Goal: Book appointment/travel/reservation

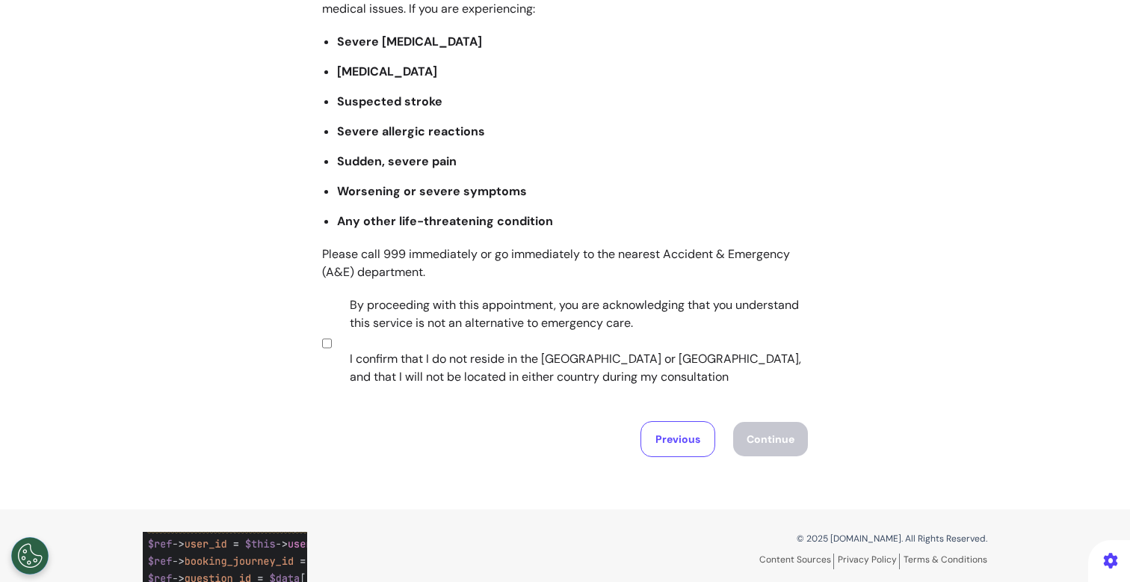
scroll to position [261, 0]
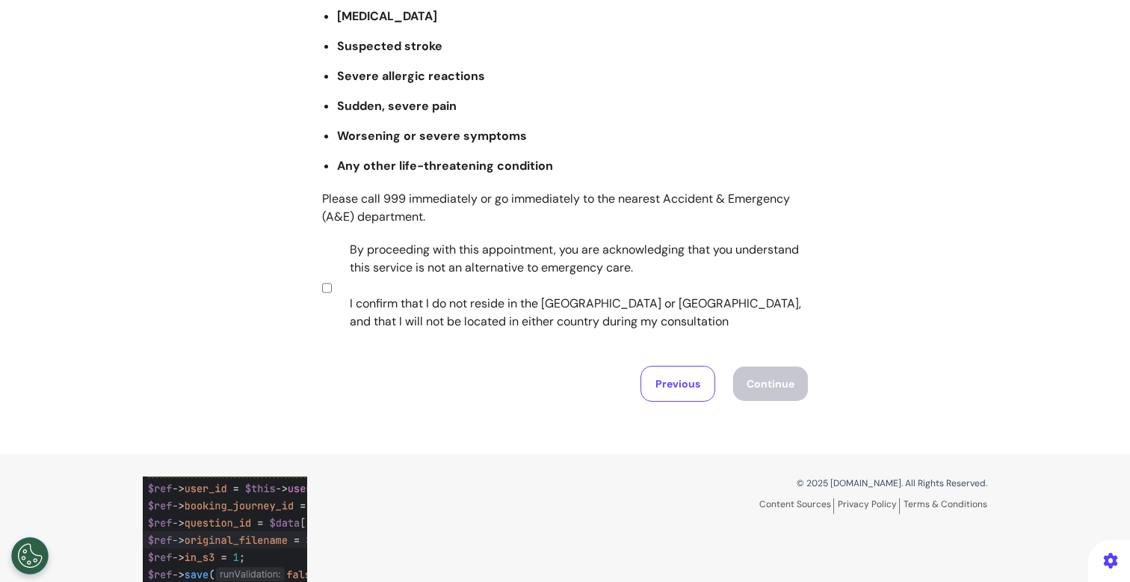
click at [629, 287] on label "By proceeding with this appointment, you are acknowledging that you understand …" at bounding box center [569, 286] width 468 height 90
click at [769, 395] on button "Continue" at bounding box center [770, 383] width 75 height 34
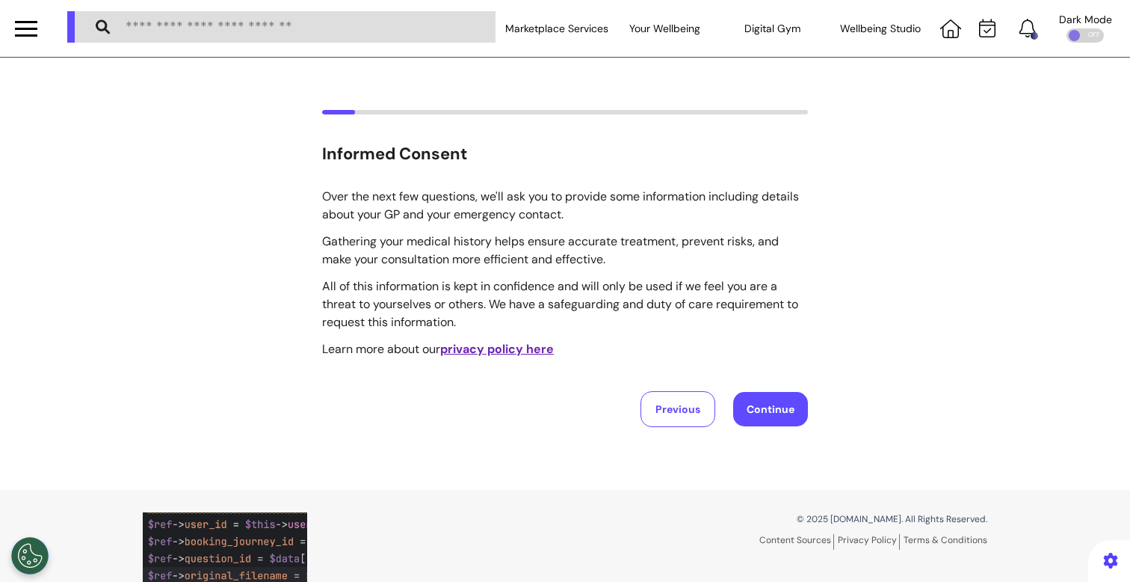
scroll to position [0, 0]
click at [432, 473] on div "Informed Consent Over the next few questions, we'll ask you to provide some inf…" at bounding box center [565, 274] width 1130 height 432
click at [754, 410] on button "Continue" at bounding box center [770, 409] width 75 height 34
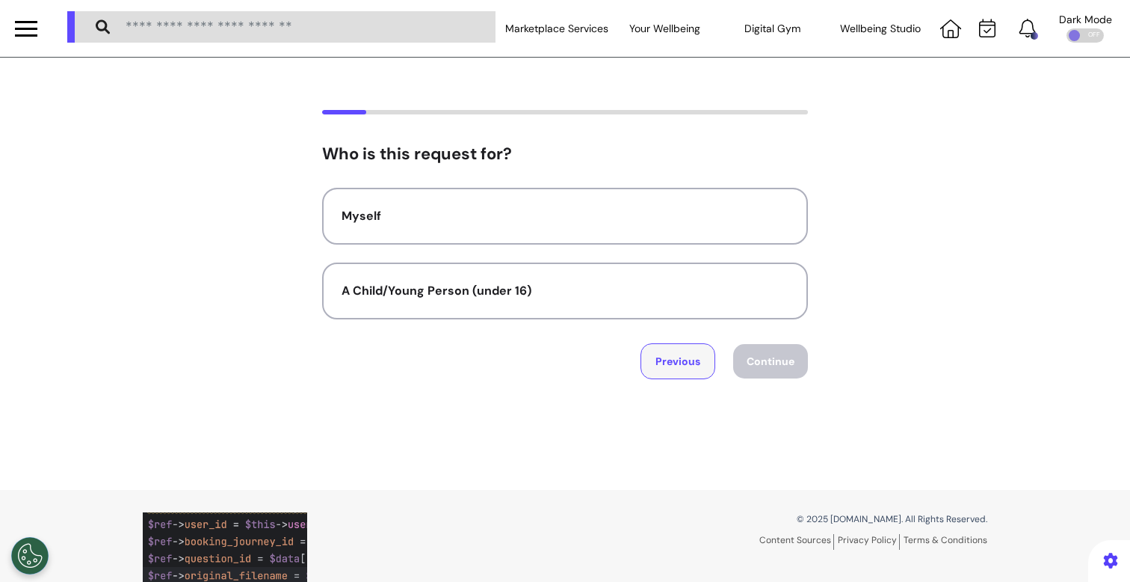
click at [659, 364] on button "Previous" at bounding box center [678, 361] width 75 height 36
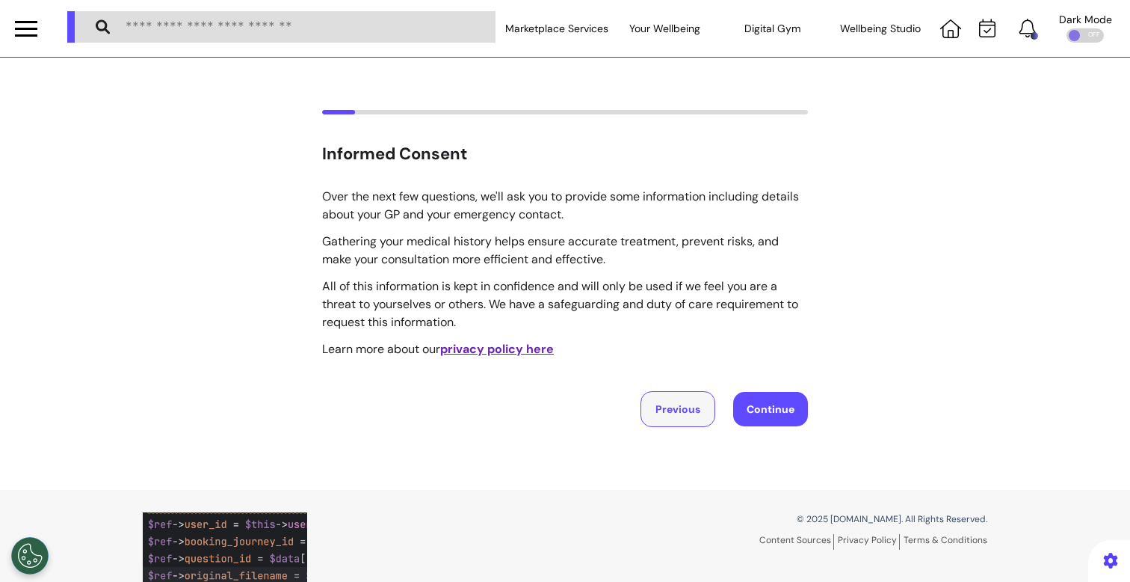
click at [661, 398] on button "Previous" at bounding box center [678, 409] width 75 height 36
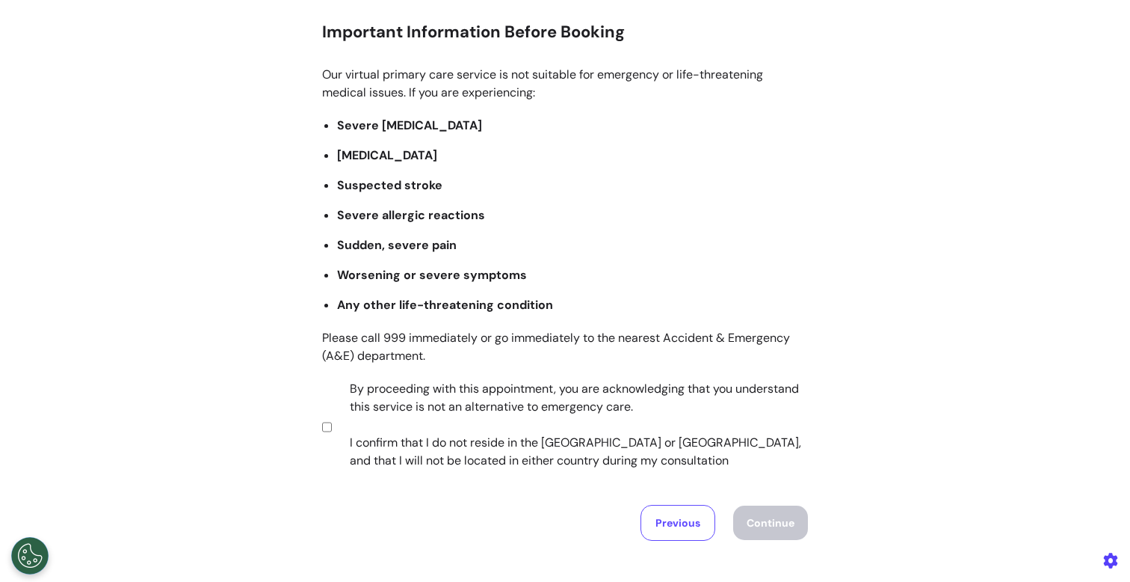
scroll to position [176, 0]
